Goal: Task Accomplishment & Management: Manage account settings

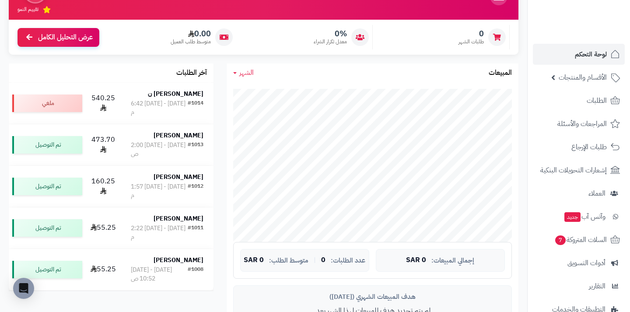
click at [595, 55] on span "لوحة التحكم" at bounding box center [591, 54] width 32 height 12
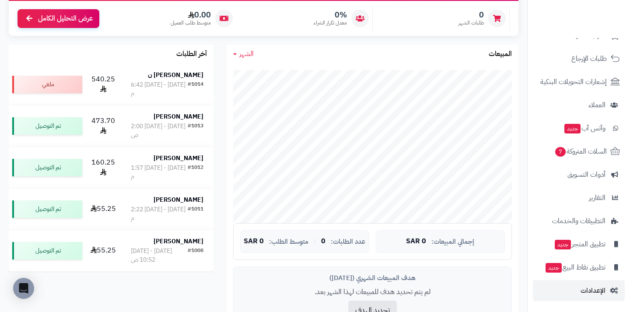
scroll to position [126, 0]
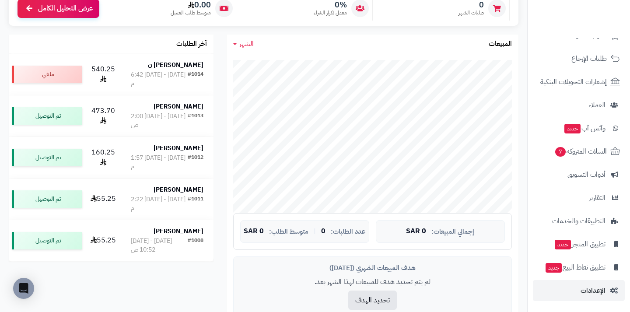
click at [592, 295] on span "الإعدادات" at bounding box center [592, 290] width 25 height 12
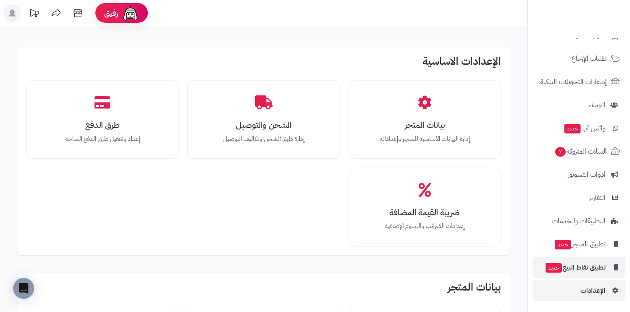
scroll to position [88, 0]
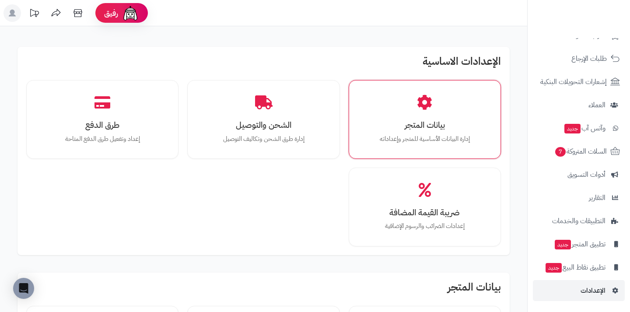
click at [428, 129] on h3 "بيانات المتجر" at bounding box center [425, 124] width 122 height 9
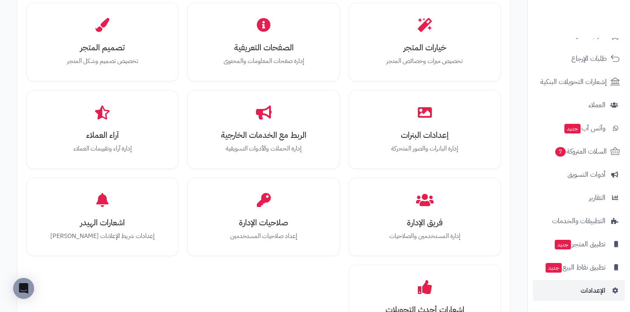
scroll to position [300, 0]
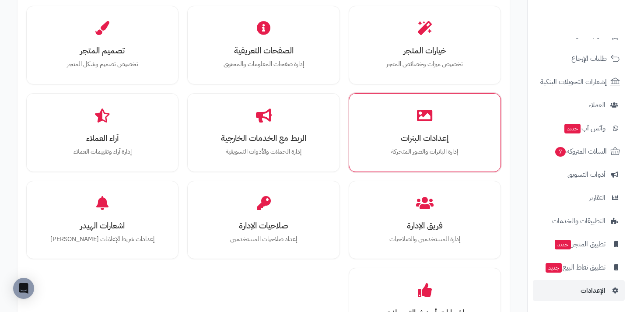
click at [437, 136] on h3 "إعدادات البنرات" at bounding box center [425, 137] width 122 height 9
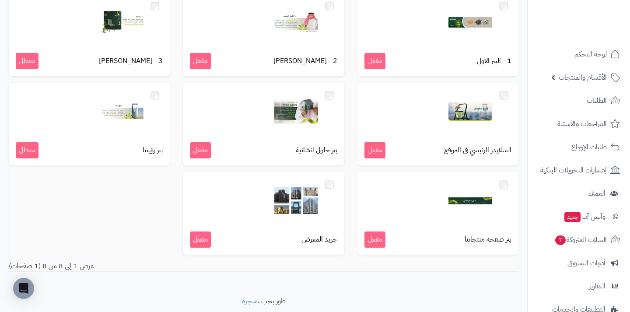
scroll to position [94, 0]
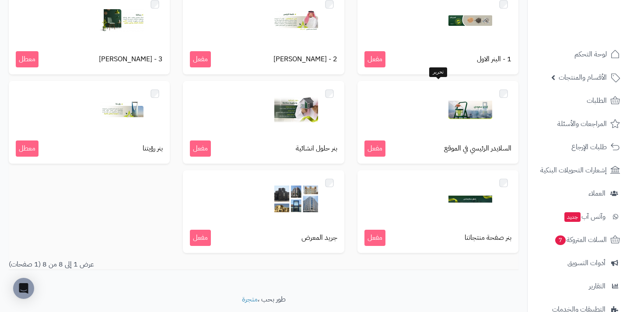
click at [458, 111] on img at bounding box center [470, 110] width 44 height 44
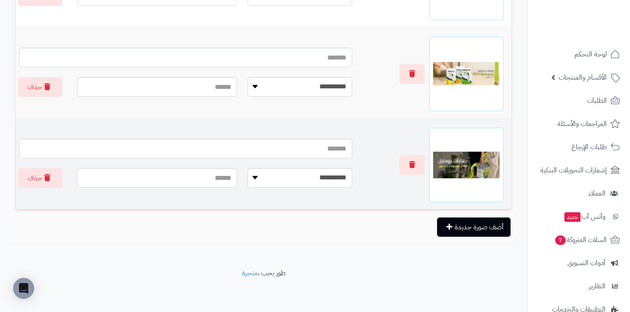
scroll to position [375, 0]
click at [416, 165] on button "button" at bounding box center [411, 164] width 25 height 20
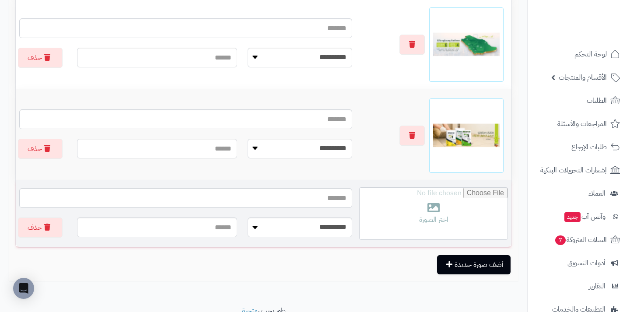
scroll to position [312, 0]
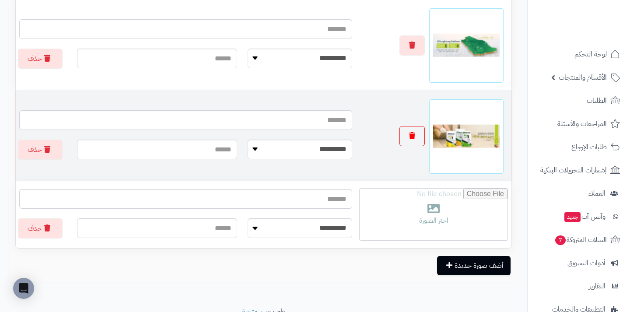
click at [409, 129] on button "button" at bounding box center [411, 136] width 25 height 20
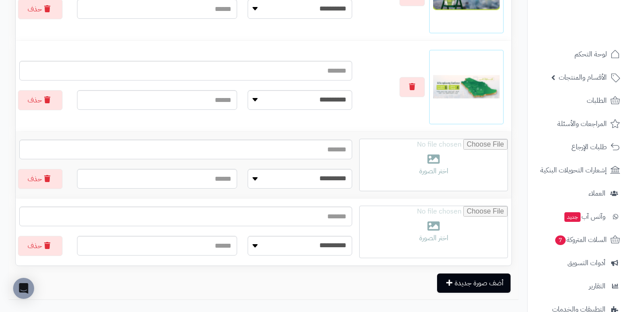
scroll to position [279, 0]
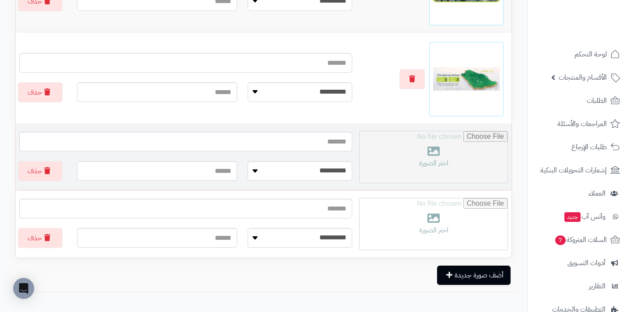
click at [435, 161] on input "file" at bounding box center [434, 157] width 148 height 52
click at [444, 159] on input "file" at bounding box center [434, 157] width 148 height 52
click at [456, 156] on input "file" at bounding box center [434, 157] width 148 height 52
click at [447, 161] on input "file" at bounding box center [434, 157] width 148 height 52
type input "**********"
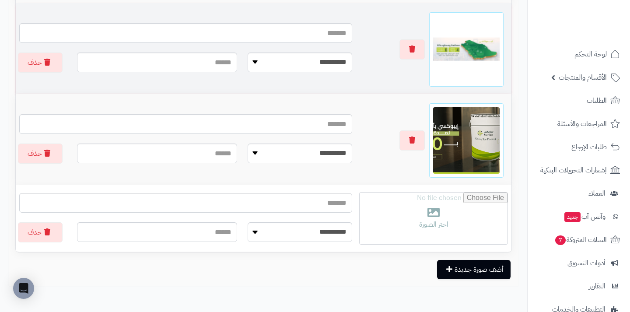
scroll to position [316, 0]
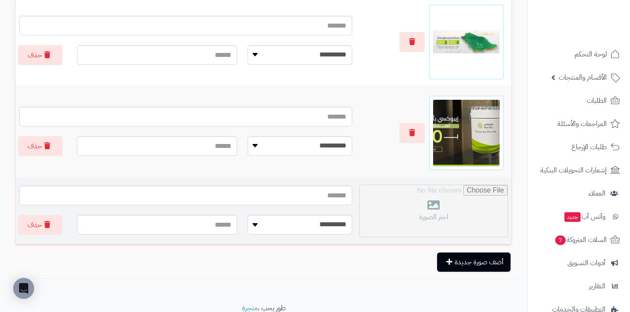
click at [432, 209] on input "file" at bounding box center [434, 211] width 148 height 52
type input "**********"
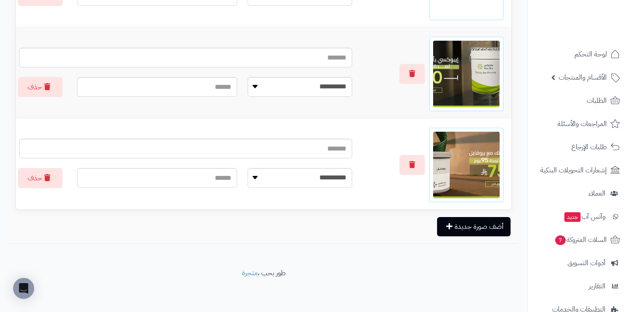
scroll to position [375, 0]
click at [463, 228] on button "أضف صورة جديدة" at bounding box center [473, 226] width 73 height 19
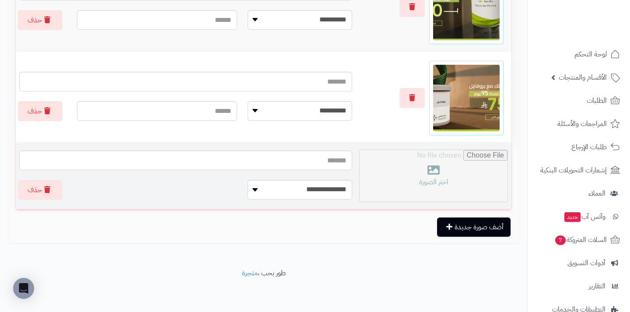
scroll to position [443, 0]
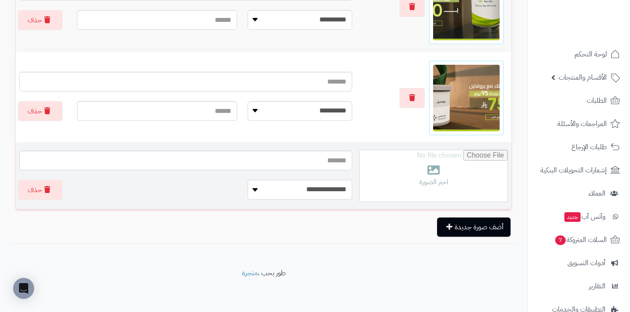
select select
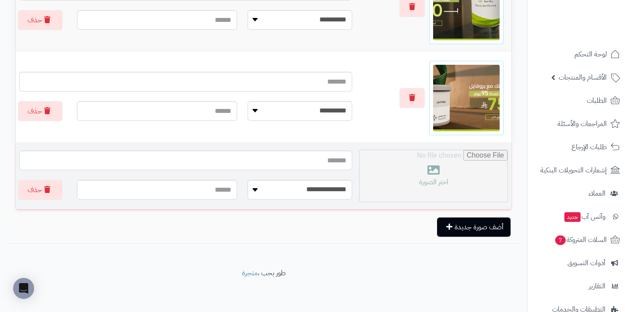
click at [441, 183] on input "file" at bounding box center [434, 176] width 148 height 52
type input "**********"
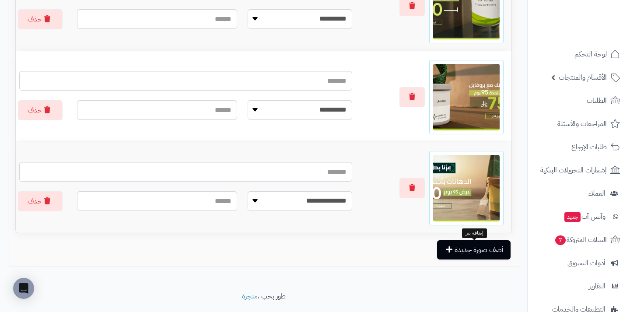
click at [458, 250] on button "أضف صورة جديدة" at bounding box center [473, 249] width 73 height 19
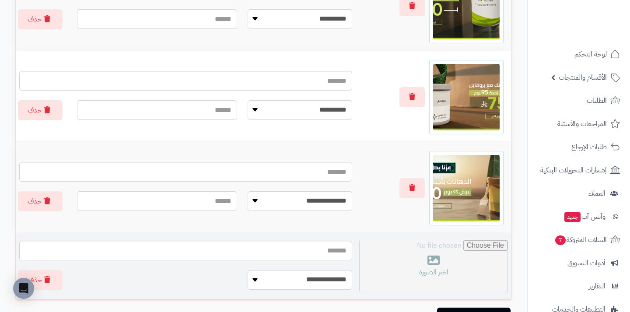
click at [432, 269] on input "file" at bounding box center [434, 266] width 148 height 52
type input "**********"
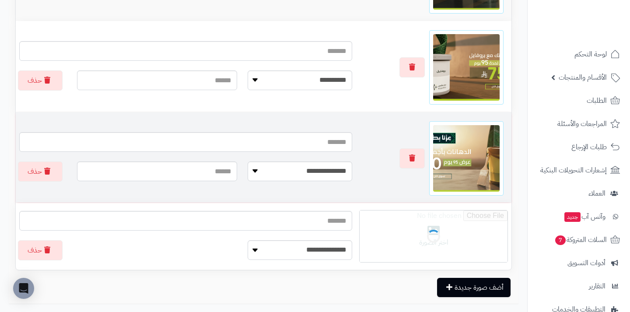
scroll to position [475, 0]
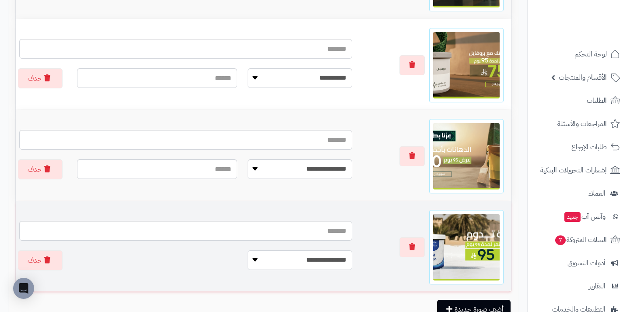
select select
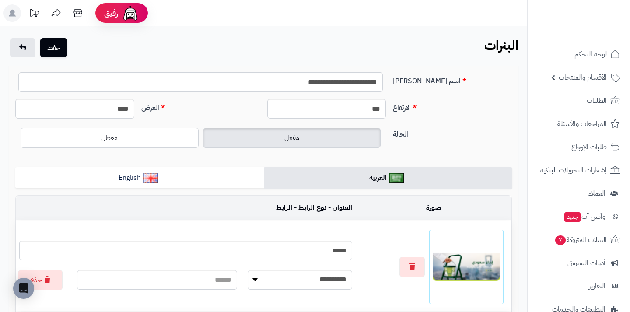
scroll to position [0, 0]
click at [54, 52] on button "حفظ" at bounding box center [53, 47] width 27 height 19
